Goal: Go to known website

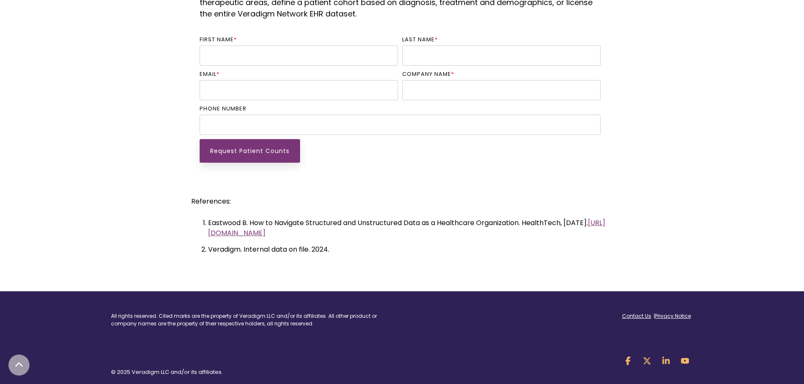
scroll to position [2098, 0]
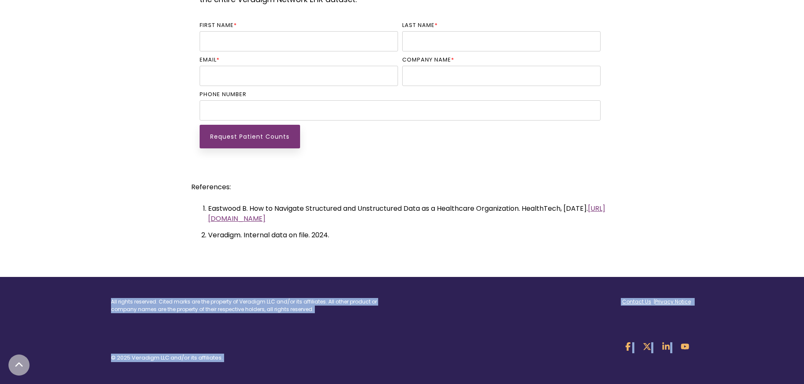
drag, startPoint x: 803, startPoint y: 336, endPoint x: 810, endPoint y: 256, distance: 79.6
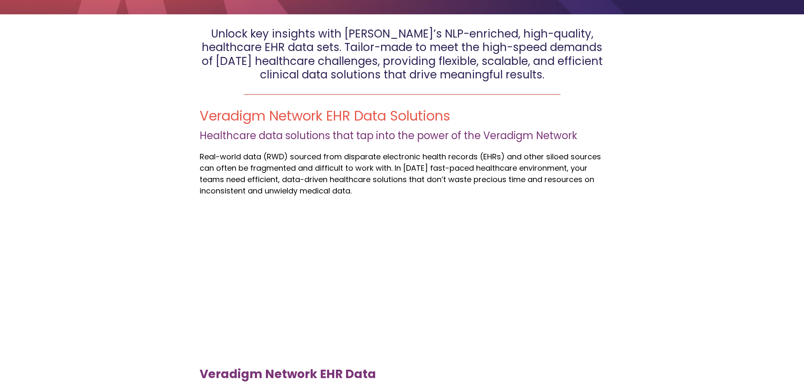
scroll to position [0, 0]
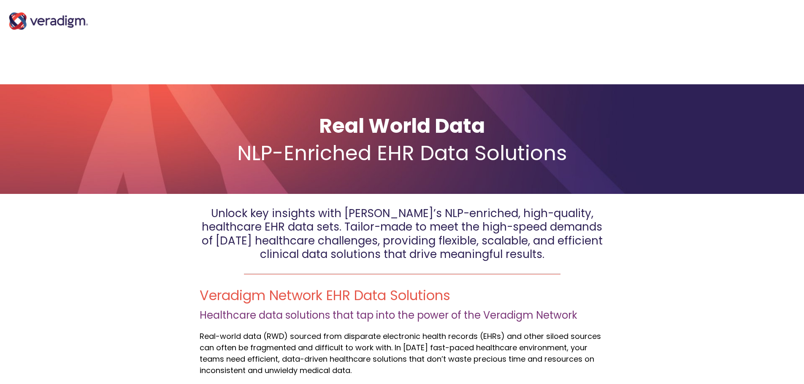
click at [68, 21] on img "Main Navigation" at bounding box center [48, 21] width 84 height 34
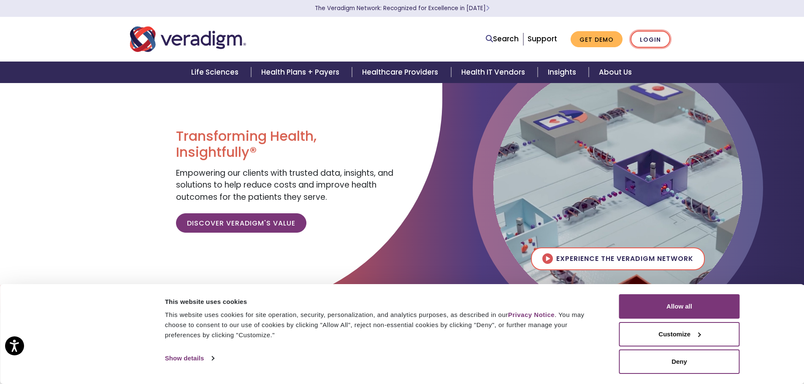
click at [648, 38] on link "Login" at bounding box center [651, 39] width 40 height 17
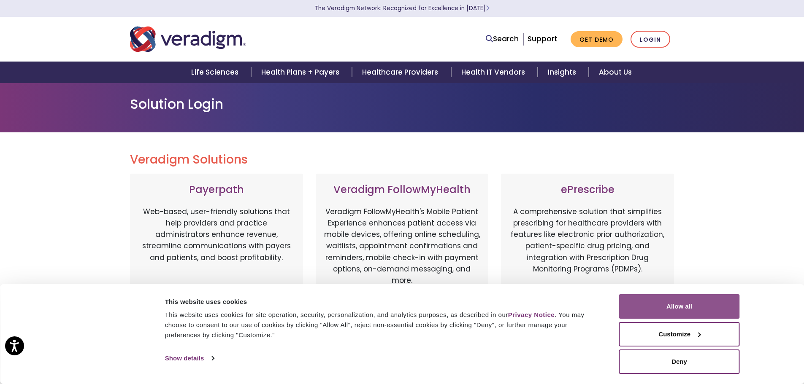
click at [701, 304] on button "Allow all" at bounding box center [679, 307] width 121 height 24
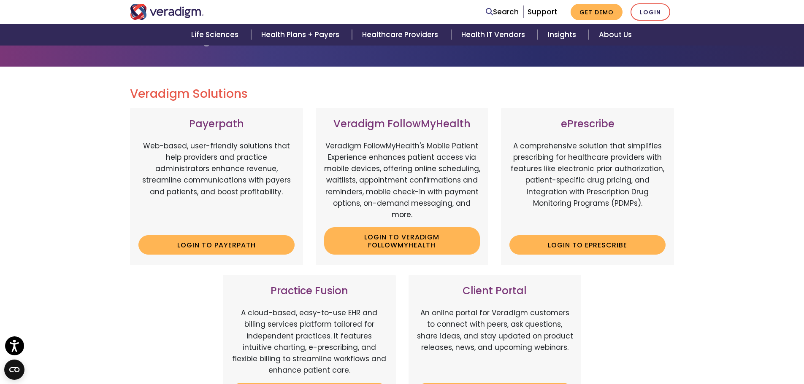
scroll to position [127, 0]
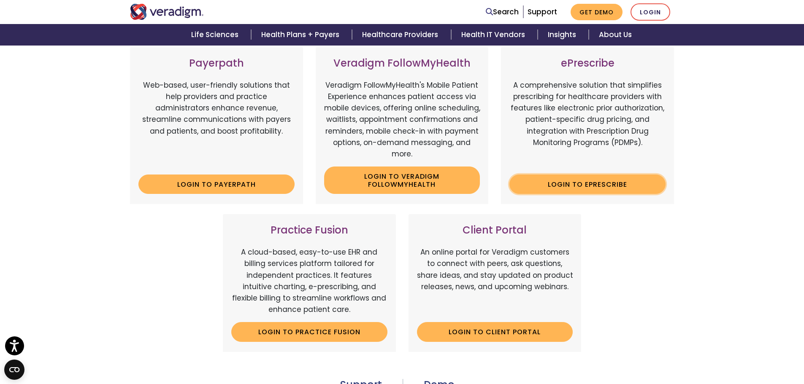
click at [620, 187] on link "Login to ePrescribe" at bounding box center [587, 184] width 156 height 19
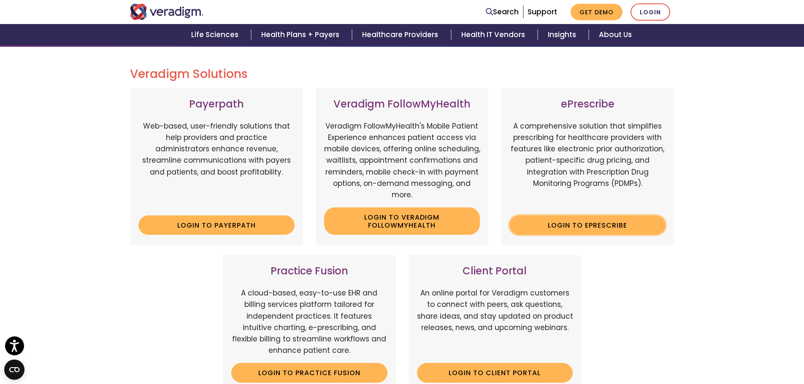
scroll to position [84, 0]
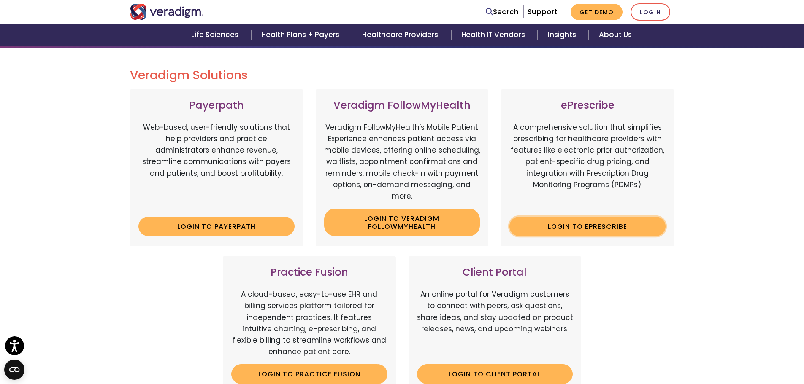
click at [614, 228] on link "Login to ePrescribe" at bounding box center [587, 226] width 156 height 19
